Goal: Task Accomplishment & Management: Manage account settings

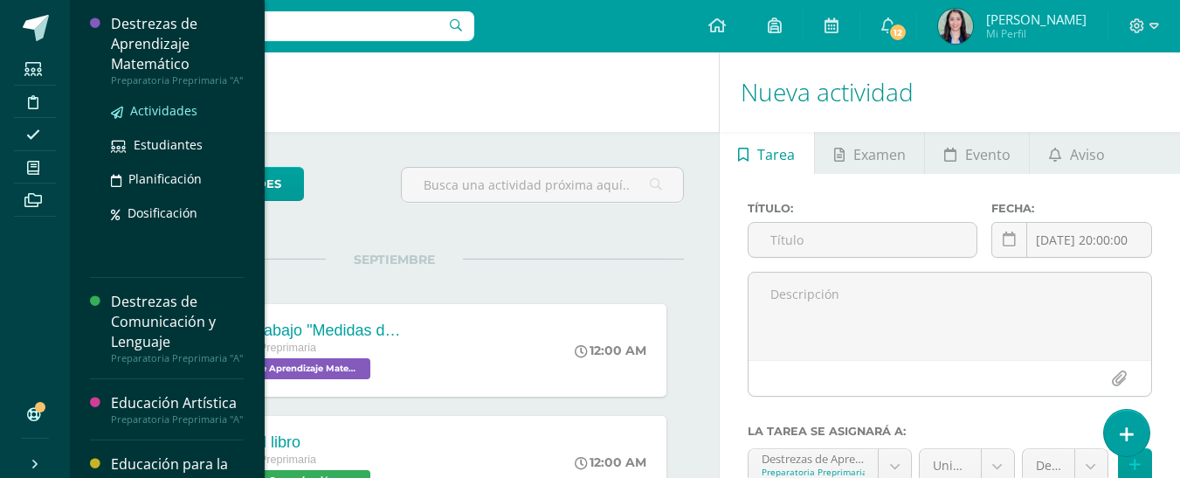
click at [176, 114] on span "Actividades" at bounding box center [163, 110] width 67 height 17
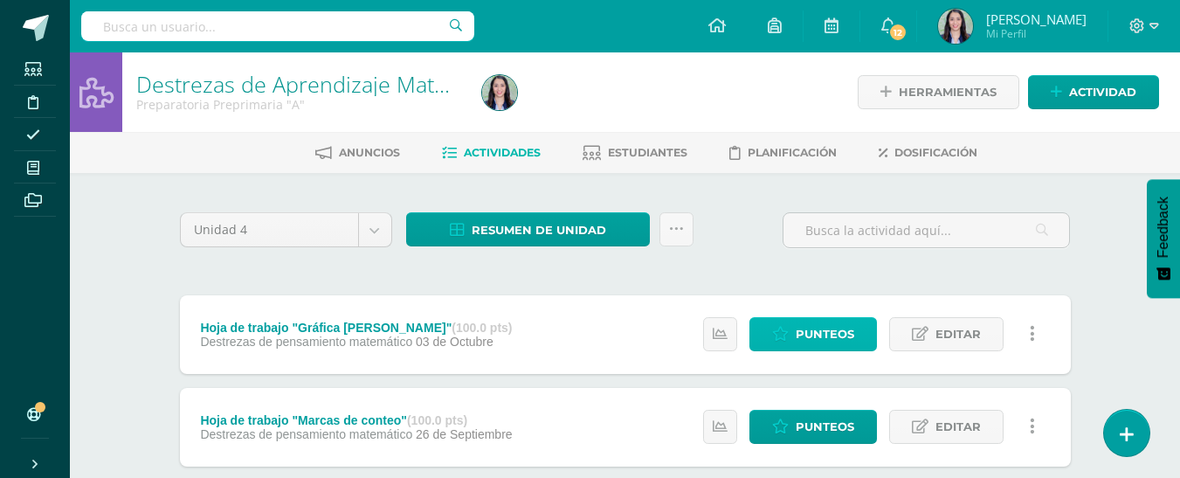
click at [812, 339] on span "Punteos" at bounding box center [825, 334] width 59 height 32
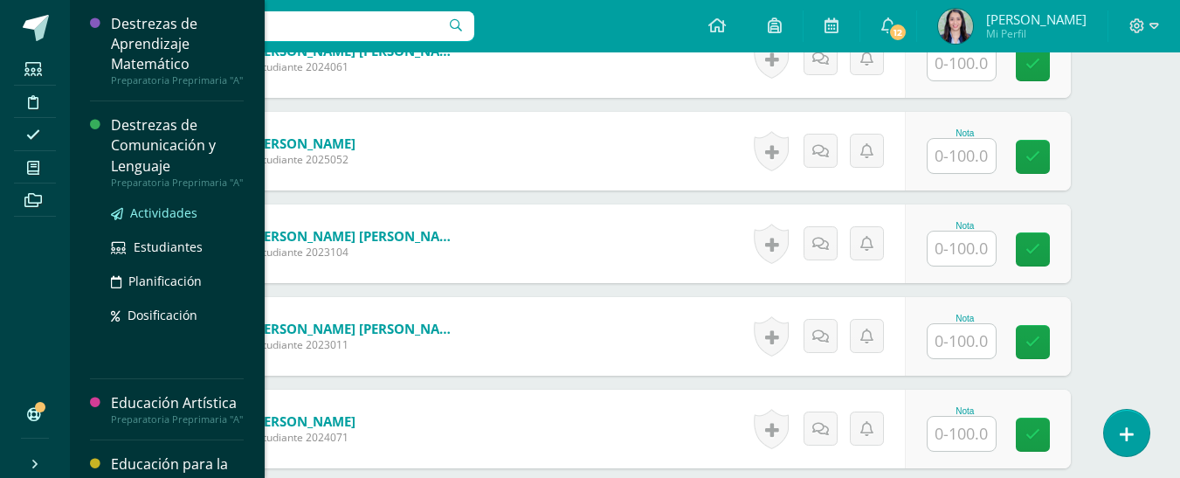
click at [174, 221] on span "Actividades" at bounding box center [163, 212] width 67 height 17
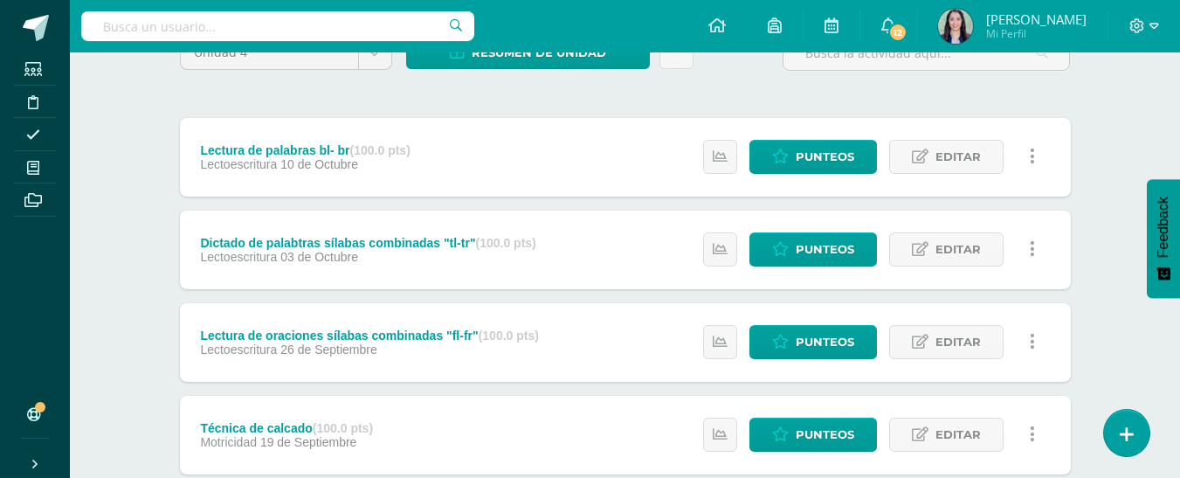
scroll to position [147, 0]
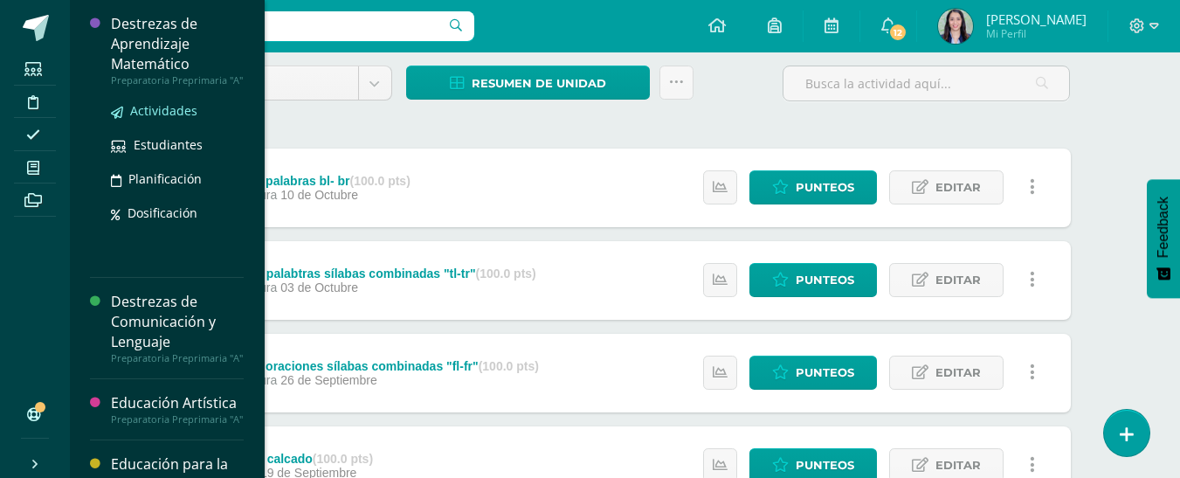
click at [164, 119] on span "Actividades" at bounding box center [163, 110] width 67 height 17
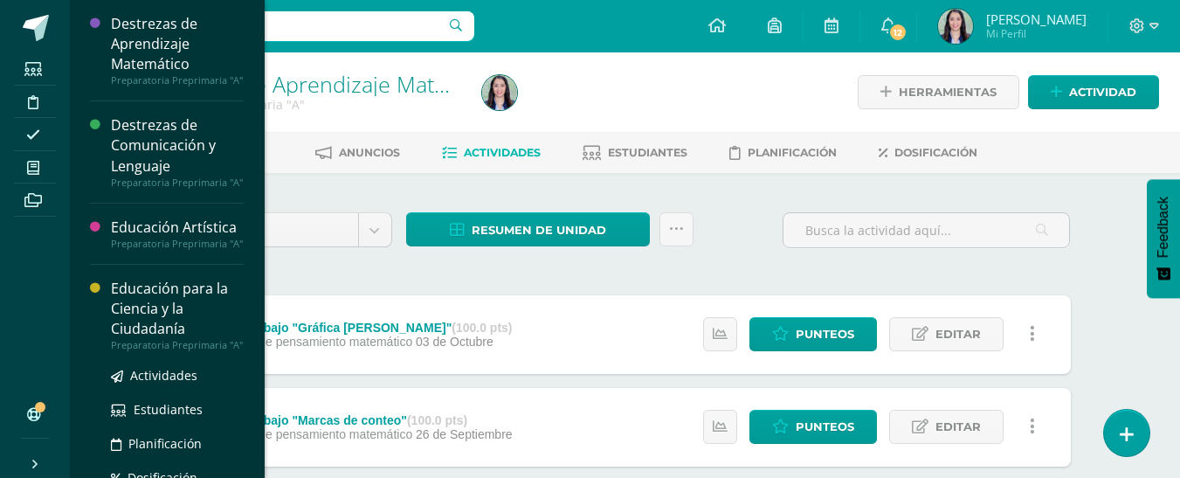
click at [156, 339] on div "Educación para la Ciencia y la Ciudadanía" at bounding box center [177, 309] width 133 height 60
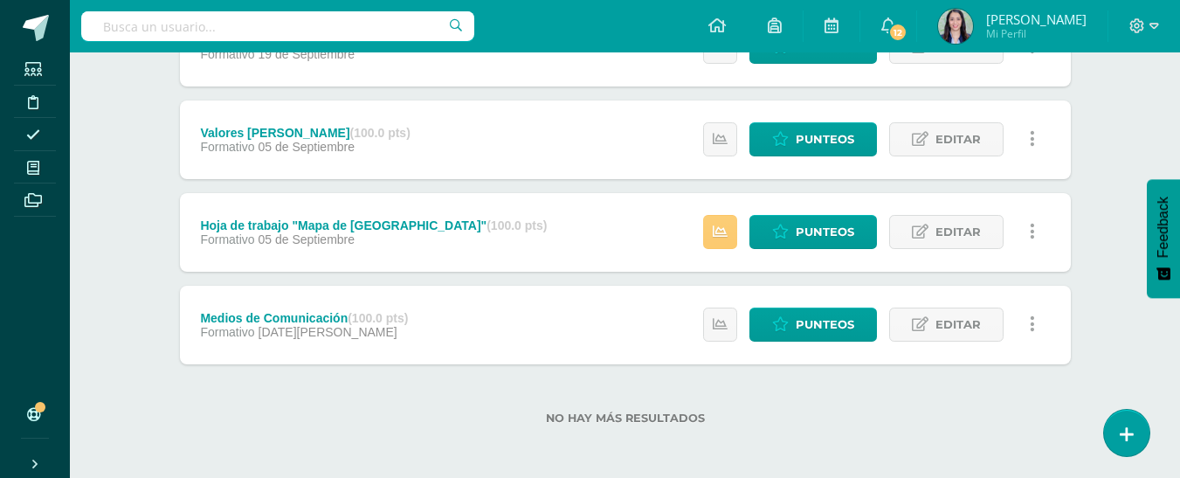
scroll to position [475, 0]
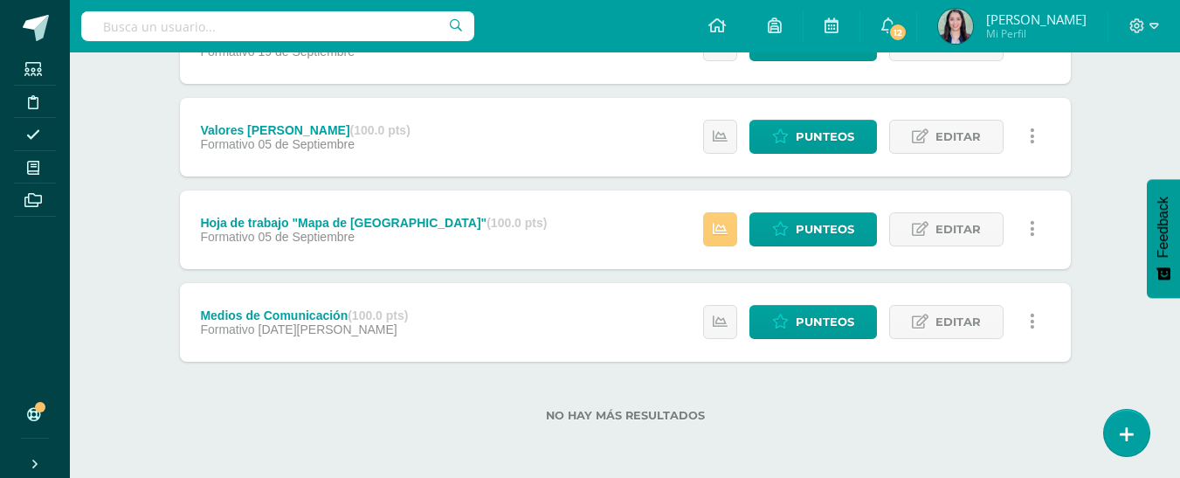
click at [344, 294] on div "Medios de Comunicación (100.0 pts) Formativo 29 de Agosto" at bounding box center [305, 322] width 250 height 79
